Goal: Task Accomplishment & Management: Complete application form

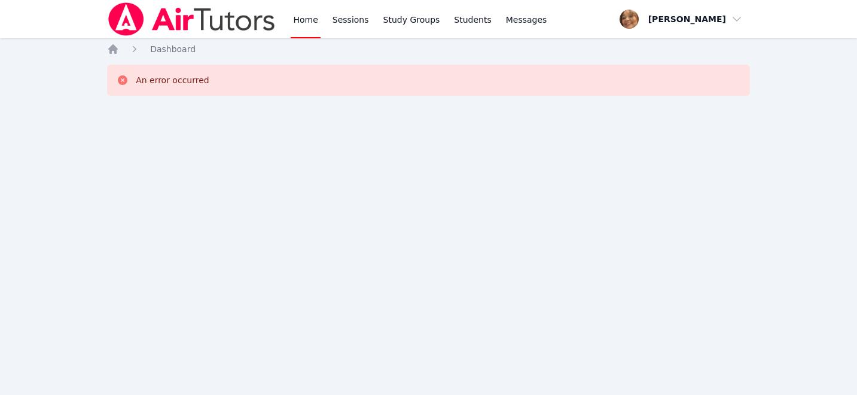
click at [543, 176] on div "Home Sessions Study Groups Students Messages Open user menu Michelle Rodriguez …" at bounding box center [428, 197] width 857 height 395
click at [406, 125] on div "Home Sessions Study Groups Students Messages Open user menu Michelle Rodriguez …" at bounding box center [428, 197] width 857 height 395
click at [310, 19] on link "Home" at bounding box center [305, 19] width 29 height 38
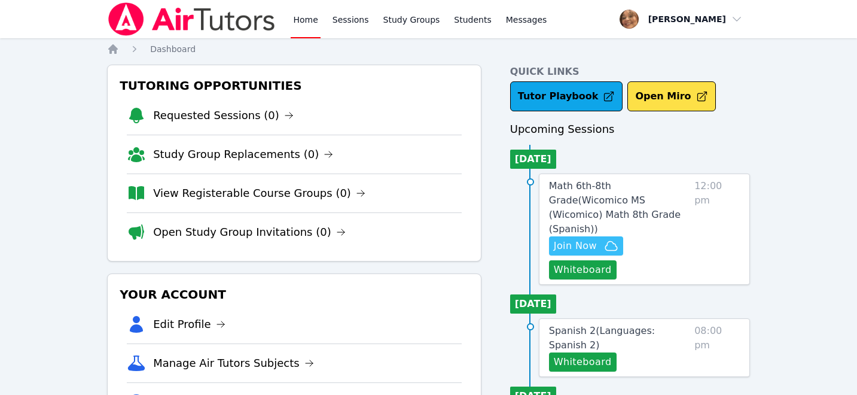
click at [604, 239] on icon "button" at bounding box center [611, 246] width 14 height 14
click at [586, 239] on span "Join Now" at bounding box center [575, 246] width 43 height 14
click at [656, 188] on span "Math 6th-8th Grade ( Wicomico MS (Wicomico) Math 8th Grade (Spanish) )" at bounding box center [615, 207] width 132 height 54
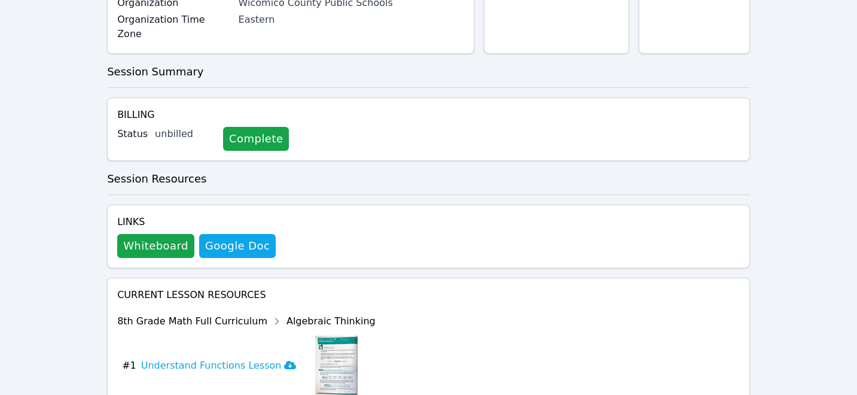
scroll to position [433, 0]
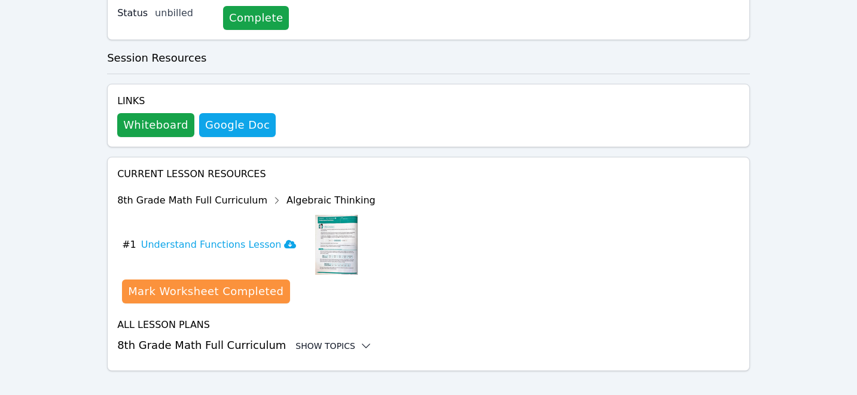
click at [360, 340] on icon at bounding box center [366, 346] width 12 height 12
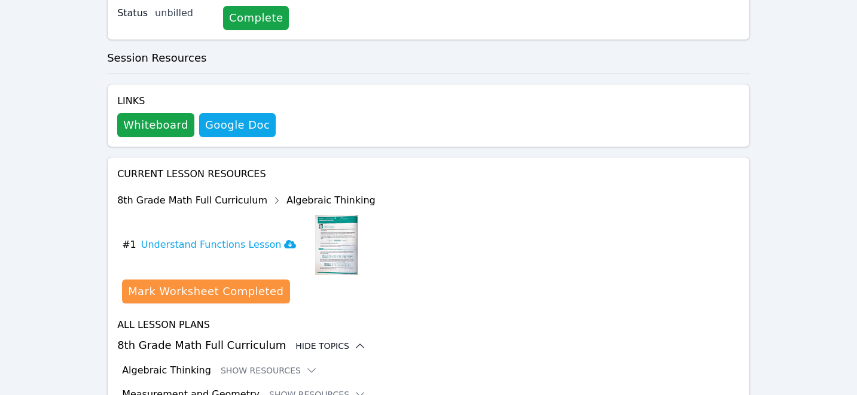
click at [351, 337] on h3 "8th Grade Math Full Curriculum Hide Topics" at bounding box center [428, 345] width 623 height 17
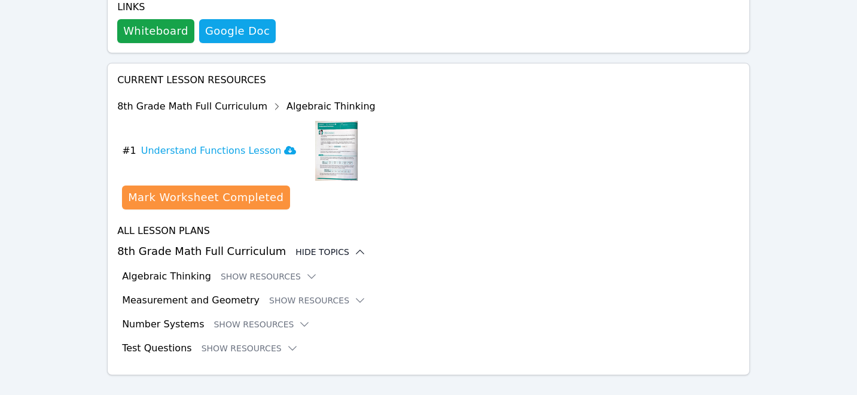
scroll to position [531, 0]
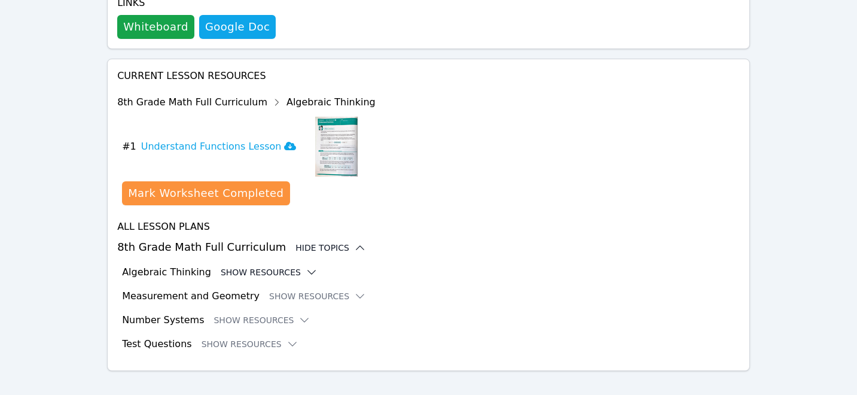
click at [306, 266] on icon at bounding box center [312, 272] width 12 height 12
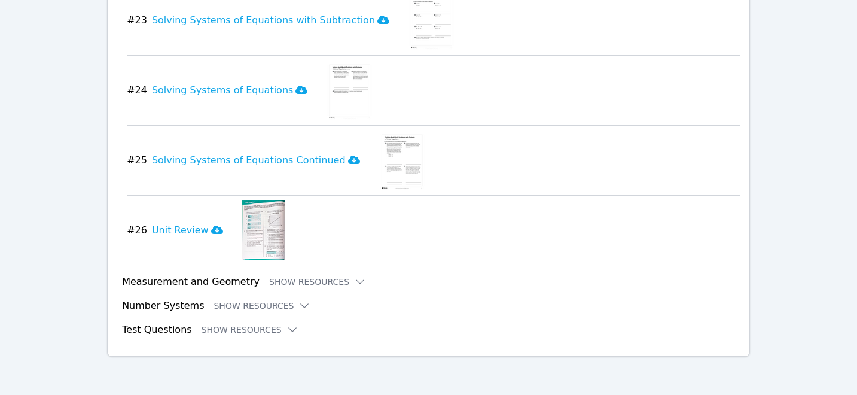
scroll to position [2359, 0]
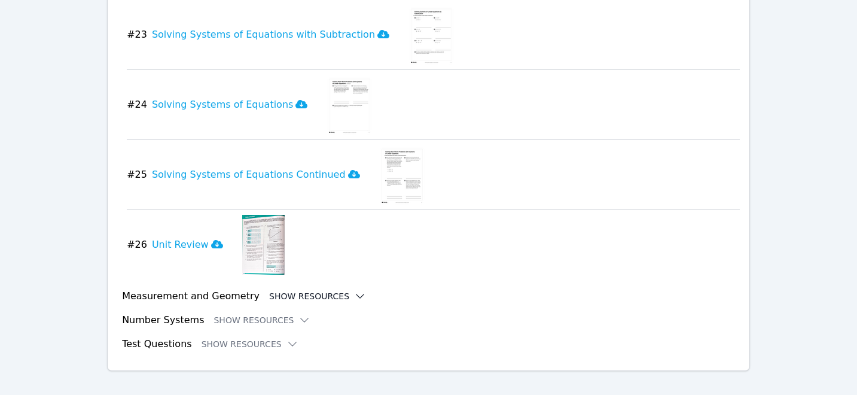
click at [354, 290] on icon at bounding box center [360, 296] width 12 height 12
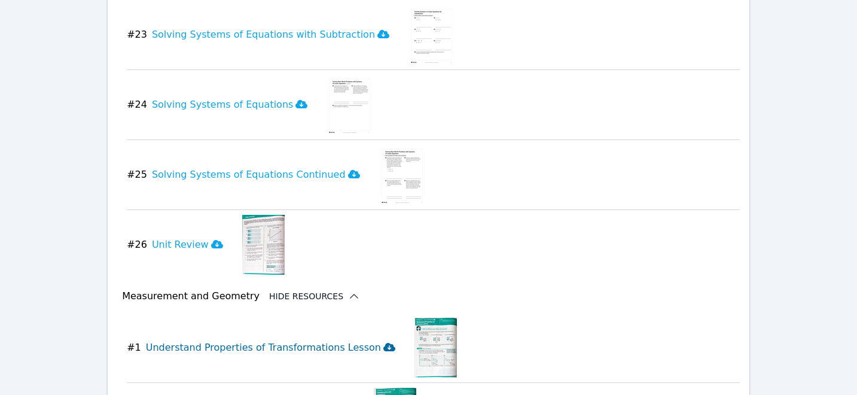
click at [383, 343] on icon at bounding box center [389, 347] width 12 height 8
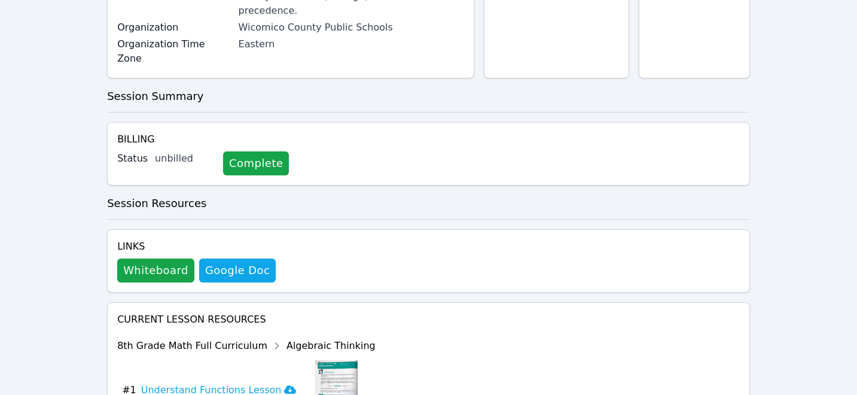
scroll to position [290, 0]
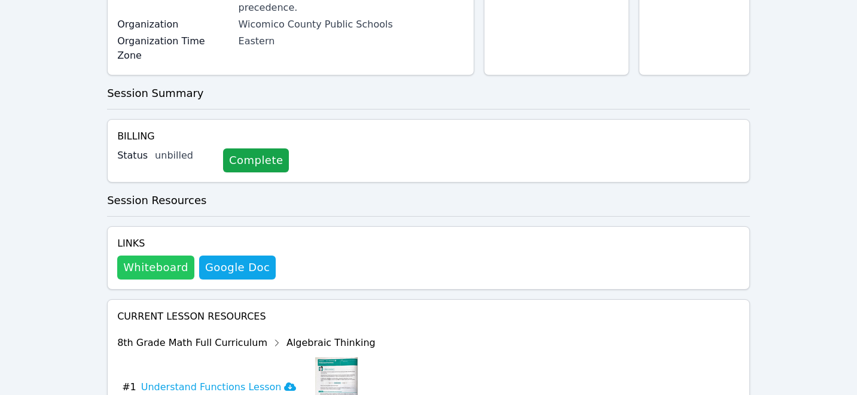
click at [172, 255] on button "Whiteboard" at bounding box center [155, 267] width 77 height 24
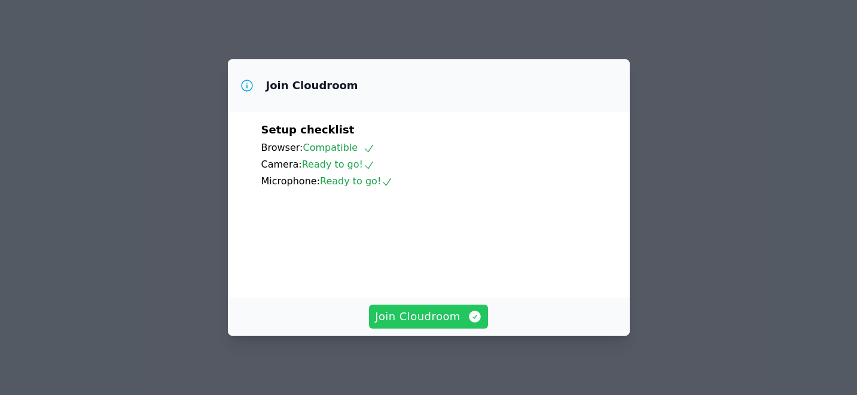
click at [444, 323] on span "Join Cloudroom" at bounding box center [428, 316] width 107 height 17
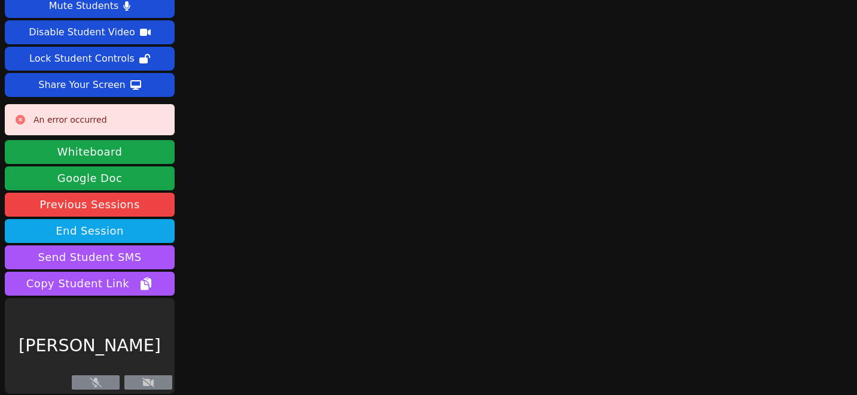
scroll to position [34, 0]
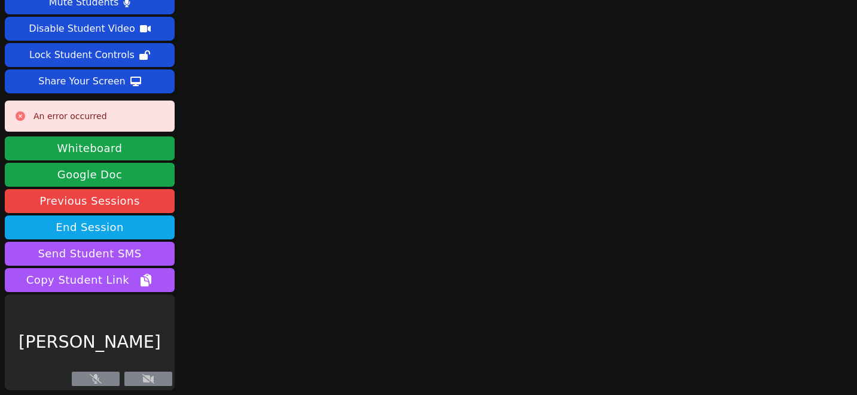
click at [150, 379] on icon at bounding box center [148, 379] width 12 height 10
click at [108, 383] on button at bounding box center [96, 379] width 48 height 14
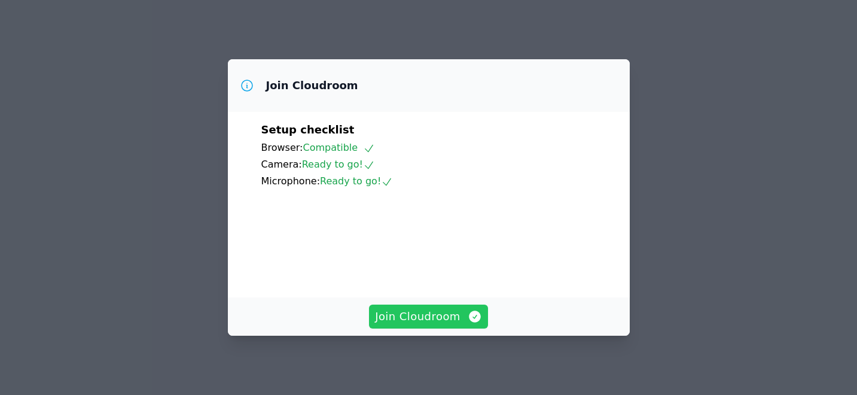
click at [430, 318] on span "Join Cloudroom" at bounding box center [428, 316] width 107 height 17
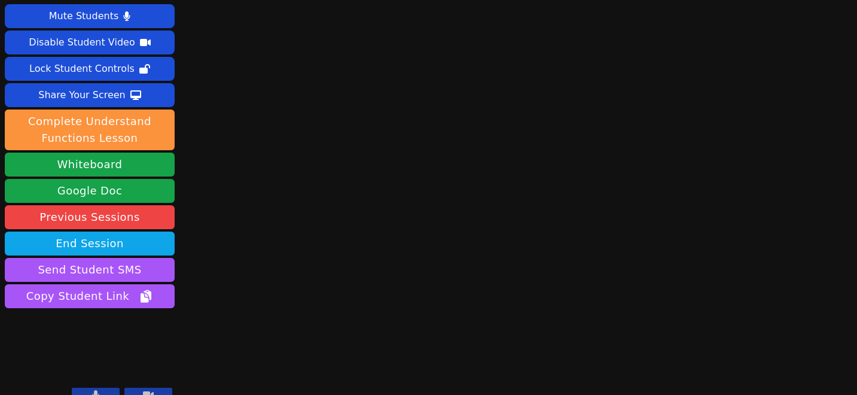
scroll to position [36, 0]
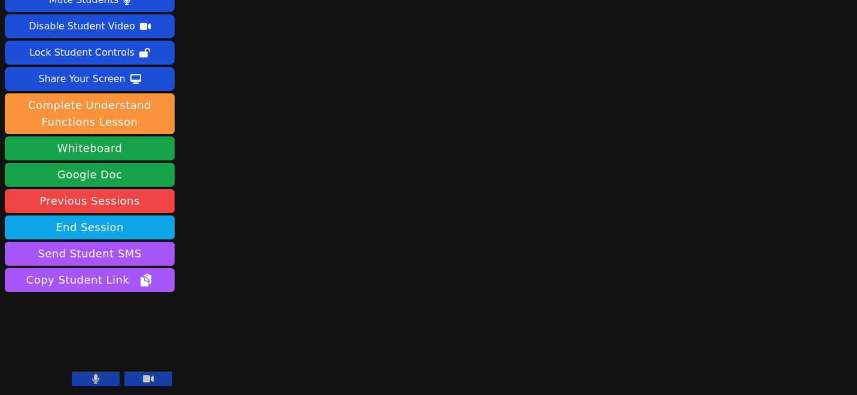
click at [150, 382] on icon at bounding box center [148, 379] width 11 height 10
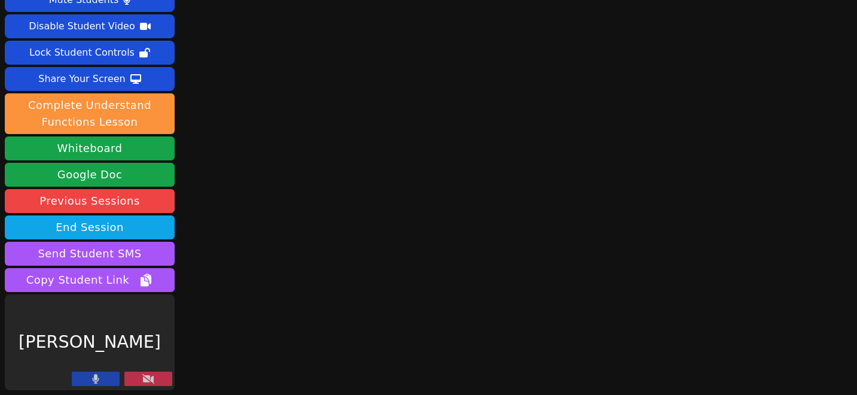
click at [150, 382] on icon at bounding box center [148, 379] width 12 height 10
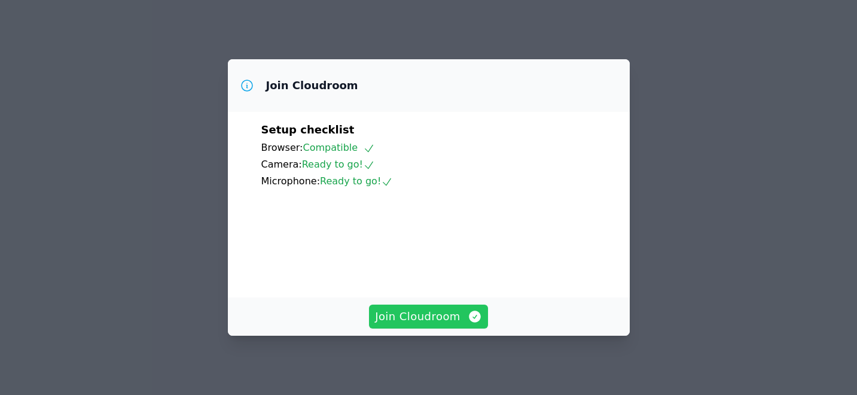
click at [427, 313] on span "Join Cloudroom" at bounding box center [428, 316] width 107 height 17
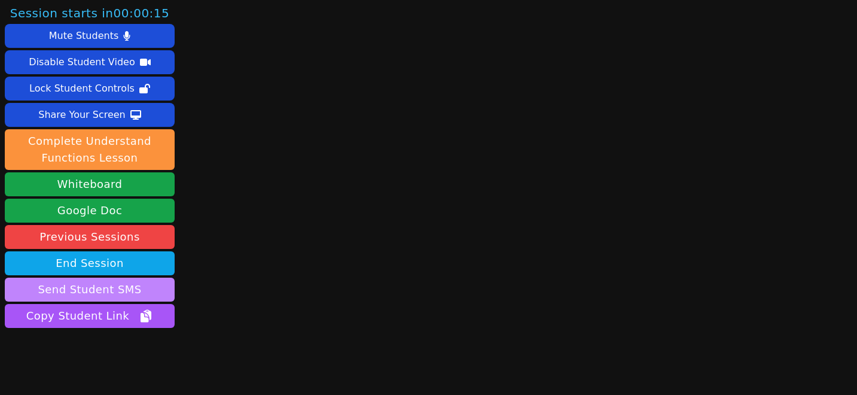
scroll to position [36, 0]
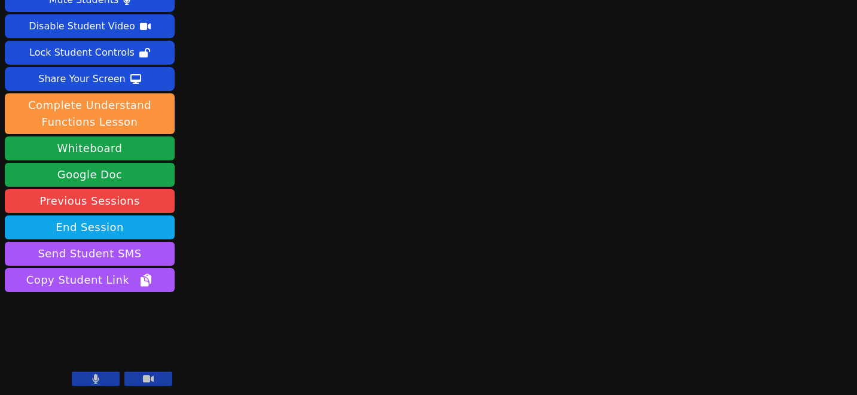
click at [513, 136] on main at bounding box center [519, 161] width 226 height 395
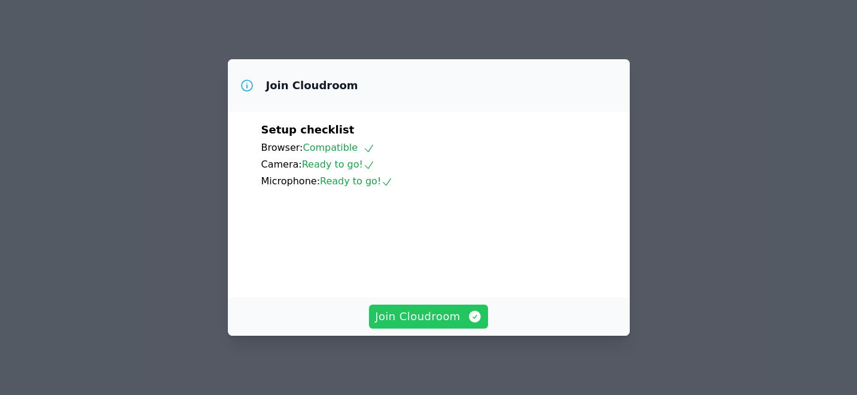
click at [428, 315] on span "Join Cloudroom" at bounding box center [428, 316] width 107 height 17
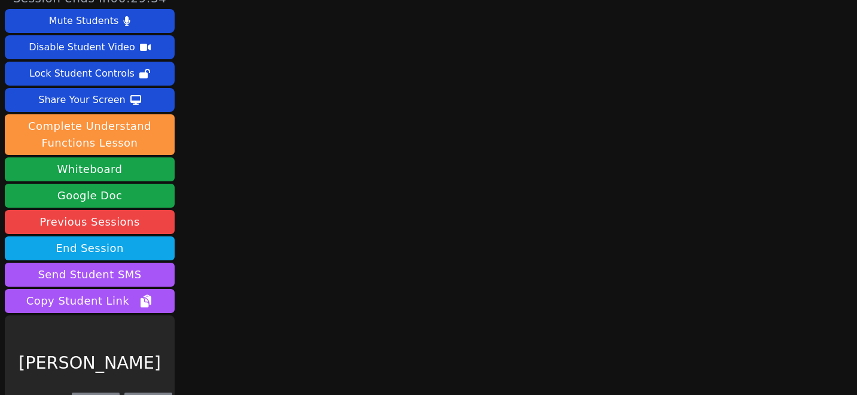
scroll to position [36, 0]
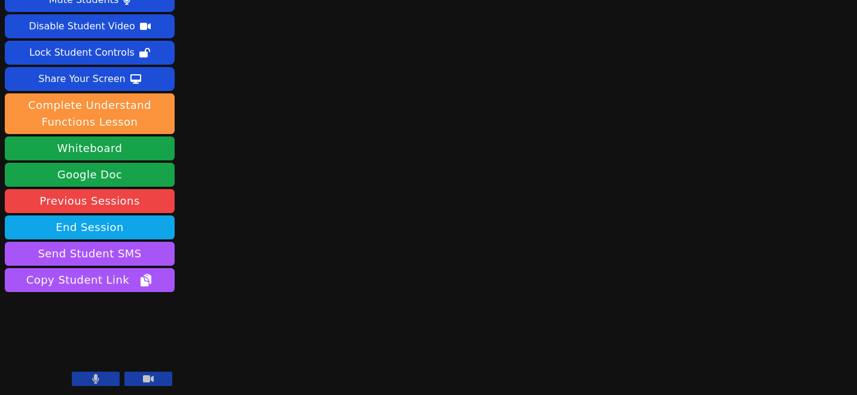
click at [152, 380] on icon at bounding box center [148, 378] width 11 height 7
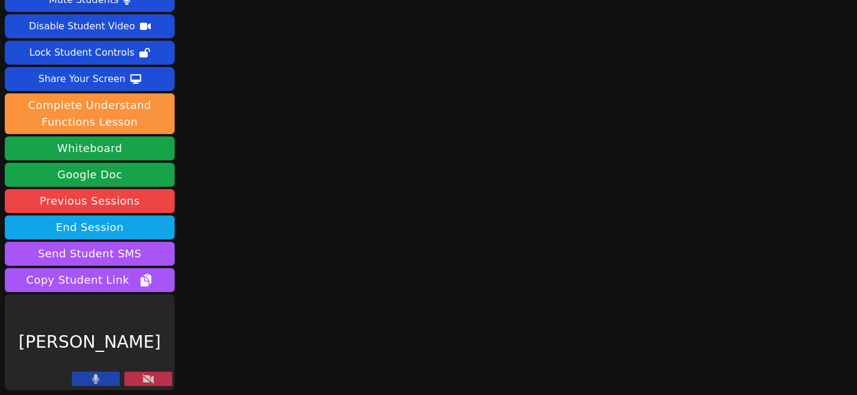
click at [152, 380] on icon at bounding box center [148, 379] width 12 height 10
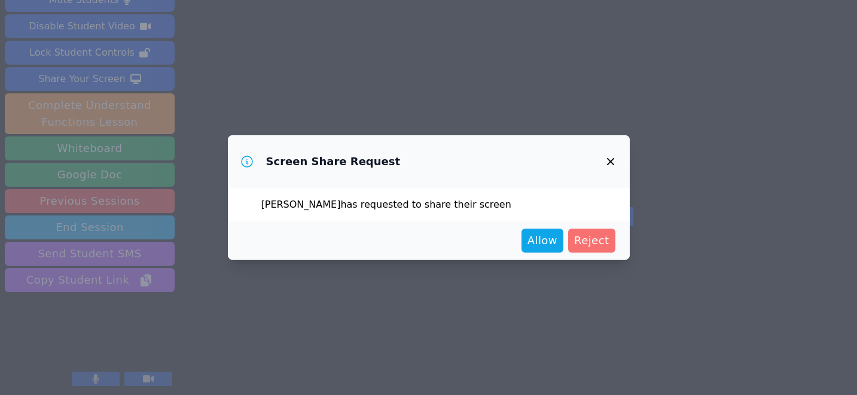
click at [585, 242] on span "Reject" at bounding box center [591, 240] width 35 height 17
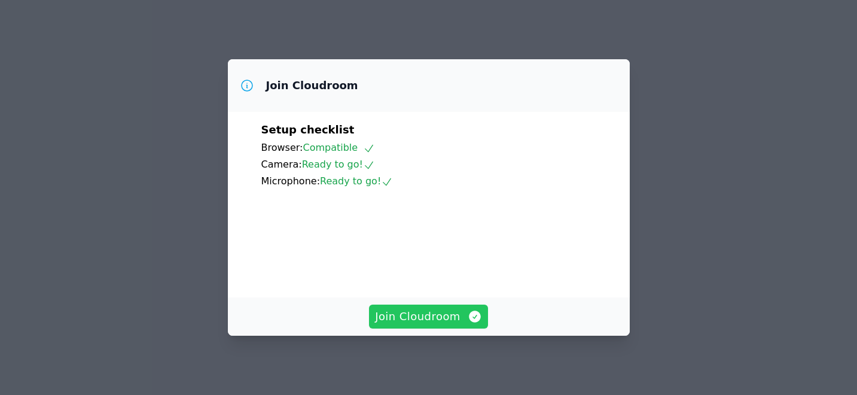
click at [415, 321] on span "Join Cloudroom" at bounding box center [428, 316] width 107 height 17
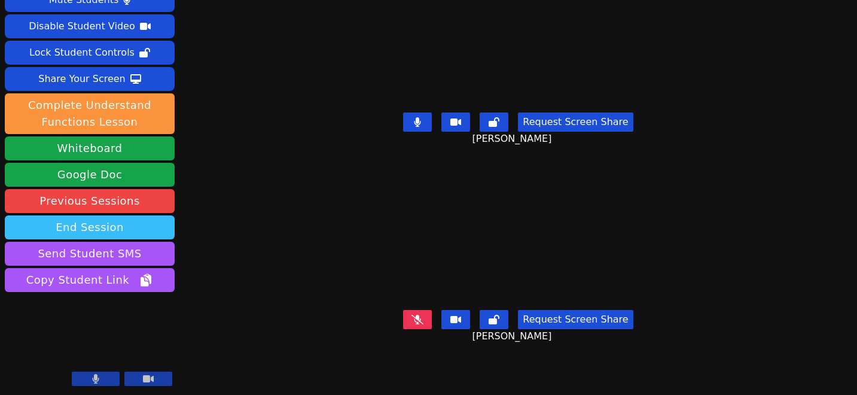
scroll to position [35, 0]
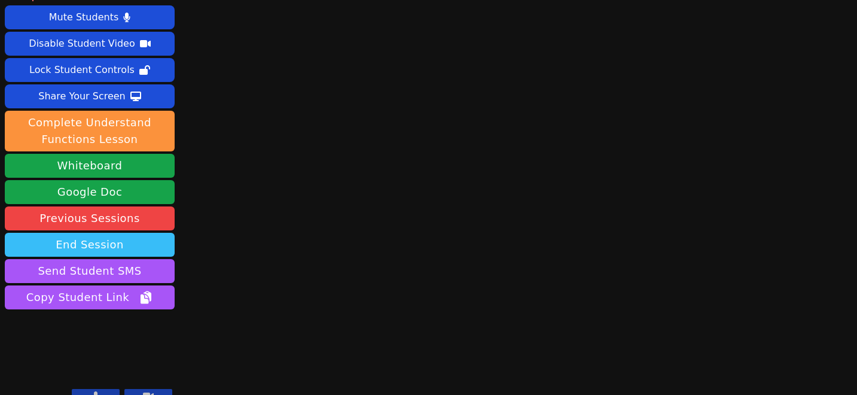
click at [120, 233] on button "End Session" at bounding box center [90, 245] width 170 height 24
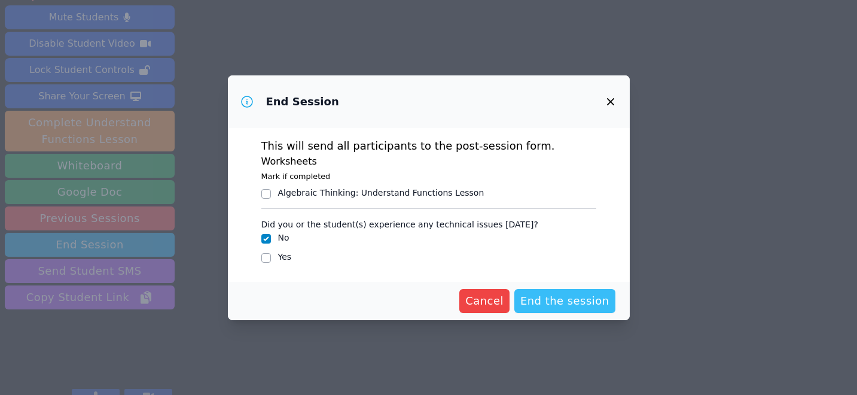
click at [542, 294] on span "End the session" at bounding box center [564, 301] width 89 height 17
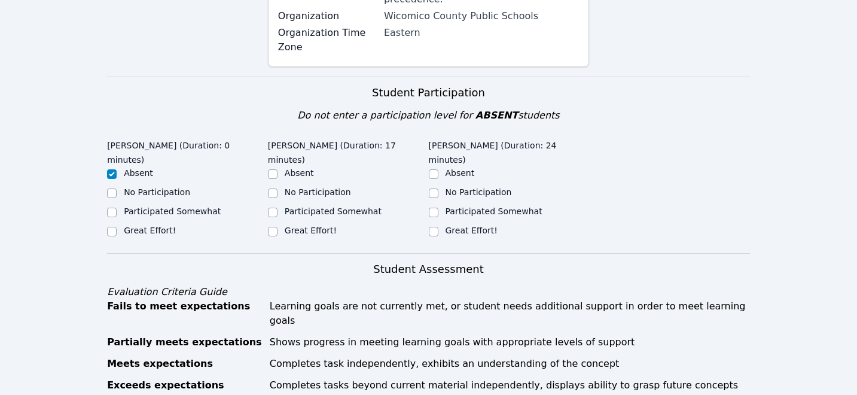
scroll to position [340, 0]
click at [275, 226] on input "Great Effort!" at bounding box center [273, 231] width 10 height 10
checkbox input "true"
click at [432, 226] on input "Great Effort!" at bounding box center [434, 231] width 10 height 10
checkbox input "true"
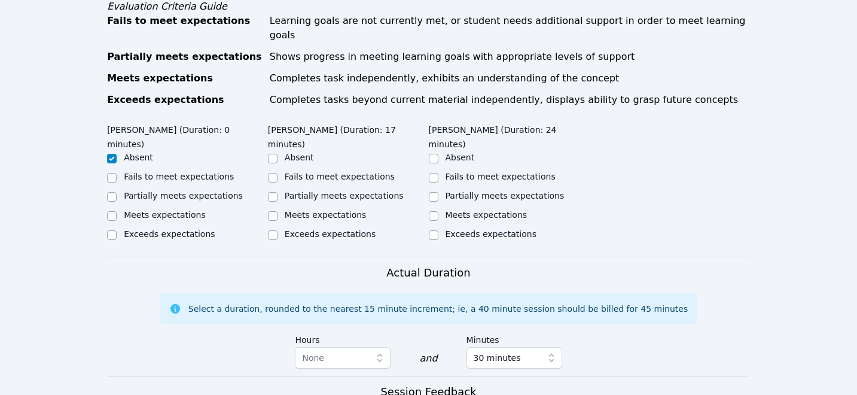
scroll to position [627, 0]
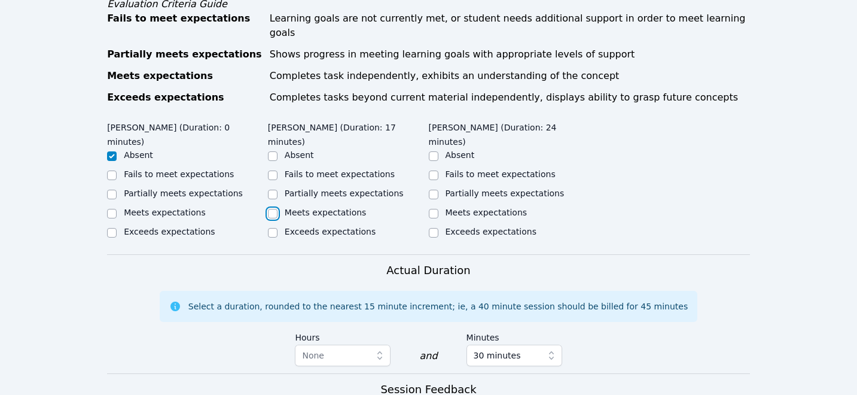
click at [274, 209] on input "Meets expectations" at bounding box center [273, 214] width 10 height 10
checkbox input "true"
click at [436, 209] on input "Meets expectations" at bounding box center [434, 214] width 10 height 10
checkbox input "true"
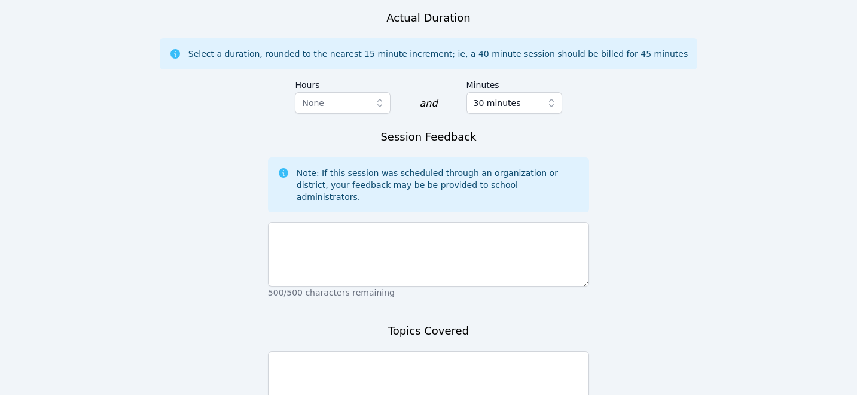
scroll to position [970, 0]
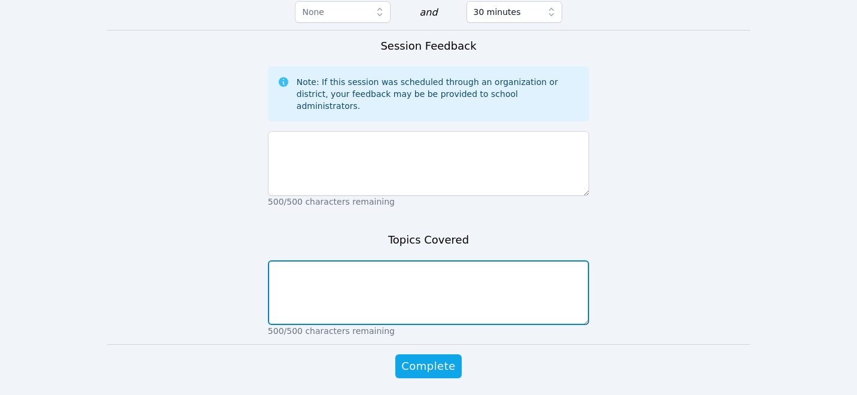
click at [437, 260] on textarea at bounding box center [428, 292] width 321 height 65
type textarea "P"
type textarea "Transformations"
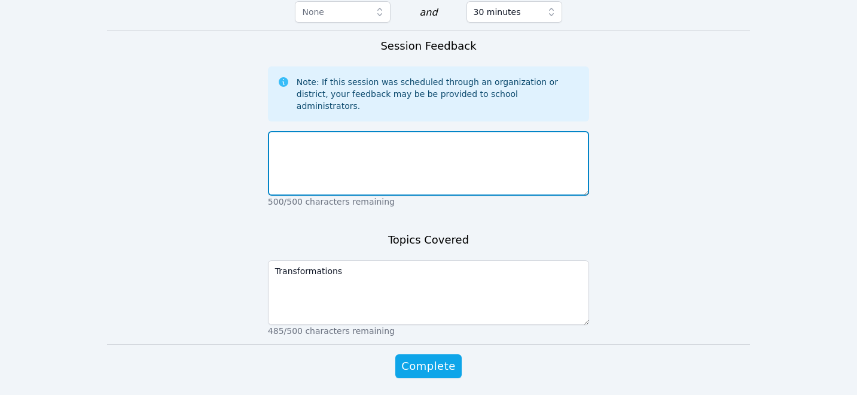
click at [430, 131] on textarea at bounding box center [428, 163] width 321 height 65
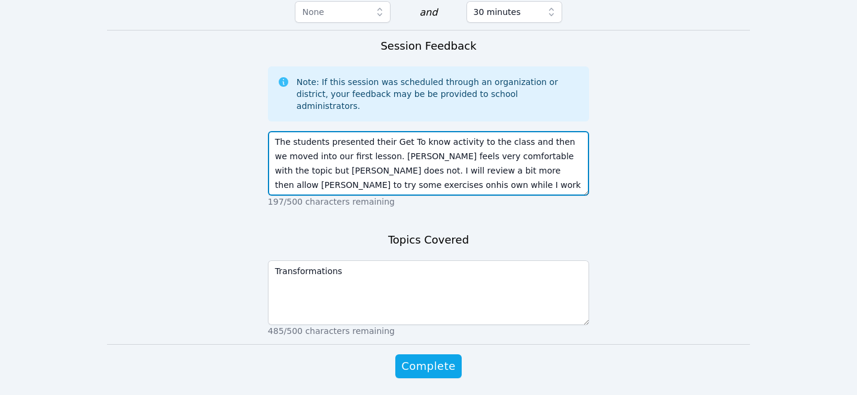
click at [279, 131] on textarea "The students presented their Get To know activity to the class and then we move…" at bounding box center [428, 163] width 321 height 65
click at [284, 140] on textarea "The students presented their Get To know activity to the class and then we move…" at bounding box center [428, 163] width 321 height 65
type textarea "The students presented their Get To know activity to the class and then we move…"
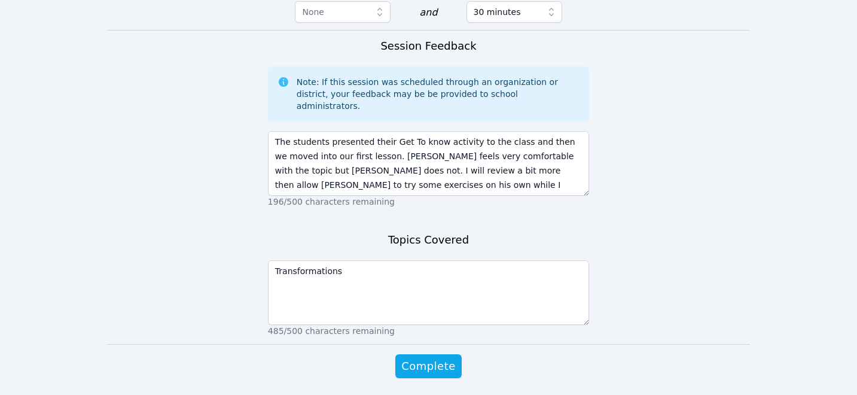
click at [312, 232] on div "Topics Covered Transformations 485/500 characters remaining" at bounding box center [428, 288] width 321 height 112
click at [419, 358] on span "Complete" at bounding box center [428, 366] width 54 height 17
